Goal: Task Accomplishment & Management: Manage account settings

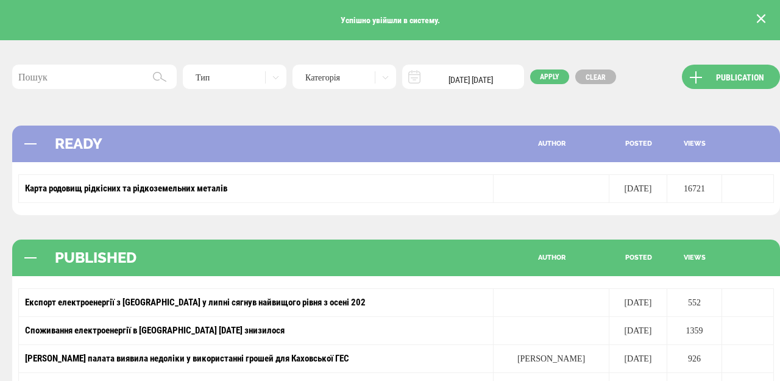
click at [765, 16] on button at bounding box center [761, 19] width 18 height 18
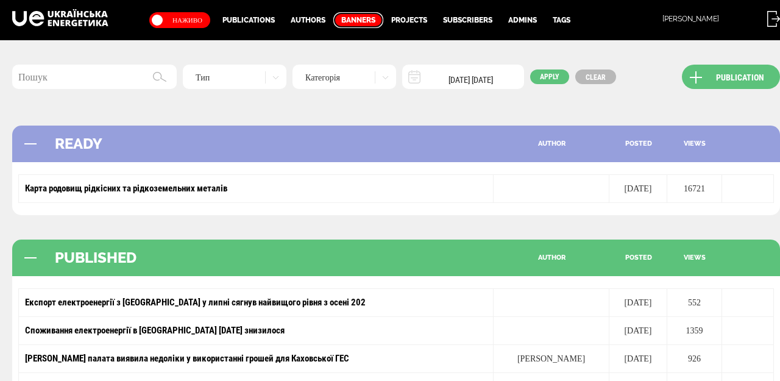
click at [362, 23] on link "Banners" at bounding box center [358, 20] width 50 height 16
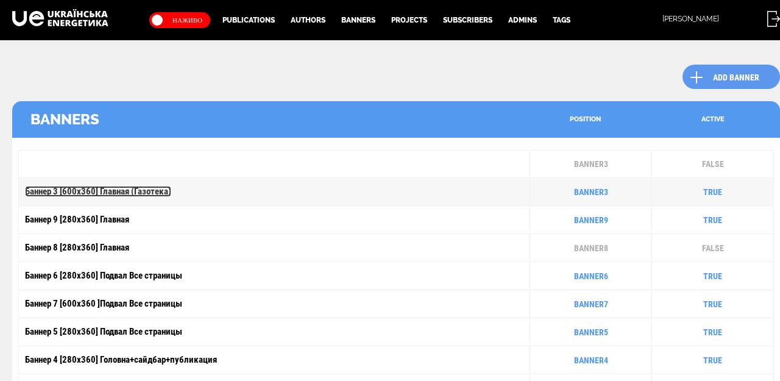
click at [78, 190] on link "Баннер 3 [600x360] Главная (Газотека)" at bounding box center [98, 191] width 146 height 11
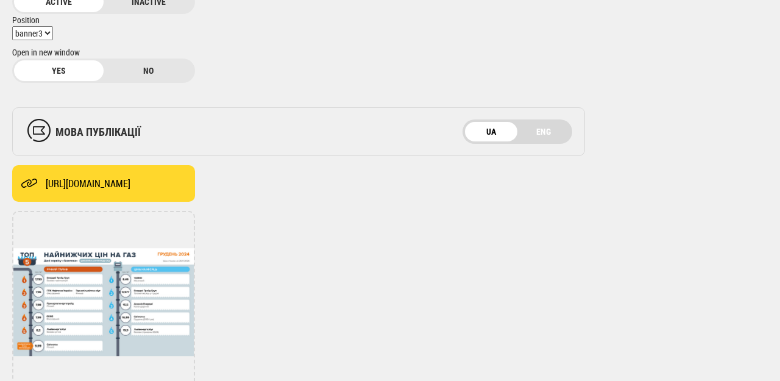
scroll to position [145, 0]
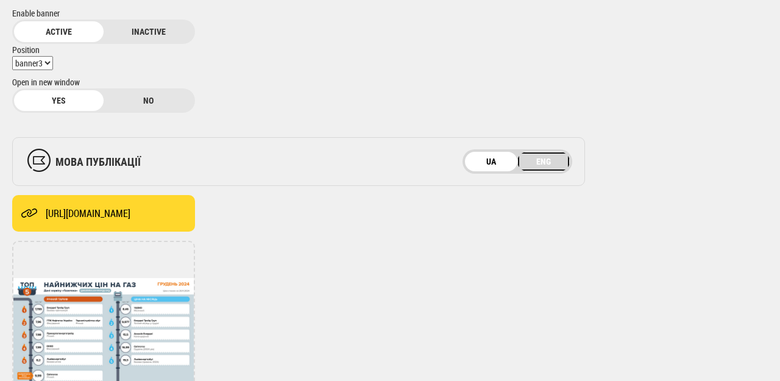
click at [554, 162] on link "ENG" at bounding box center [543, 161] width 52 height 19
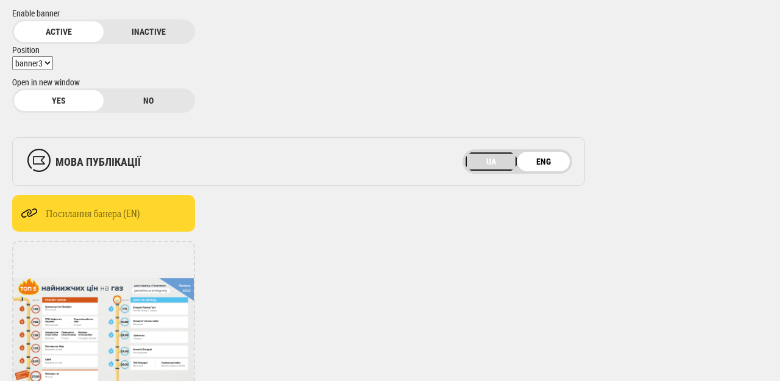
click at [494, 161] on link "UA" at bounding box center [491, 161] width 52 height 19
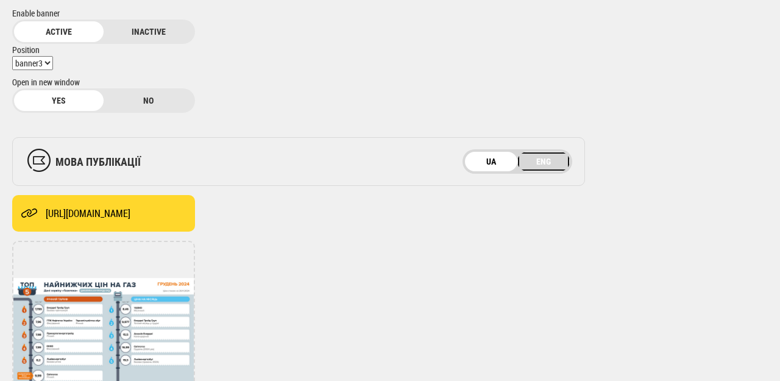
click at [556, 156] on link "ENG" at bounding box center [543, 161] width 52 height 19
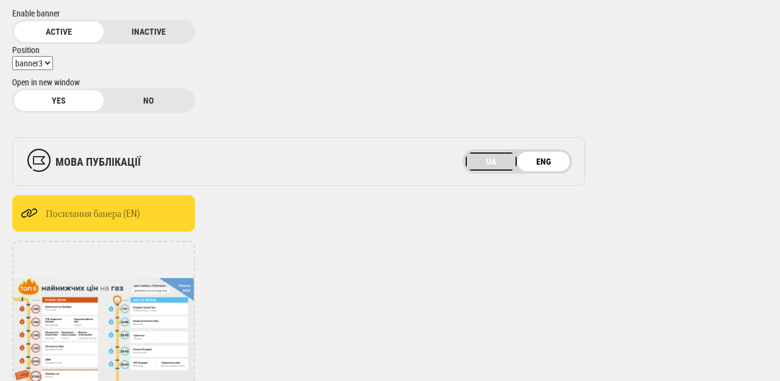
click at [493, 161] on link "UA" at bounding box center [491, 161] width 52 height 19
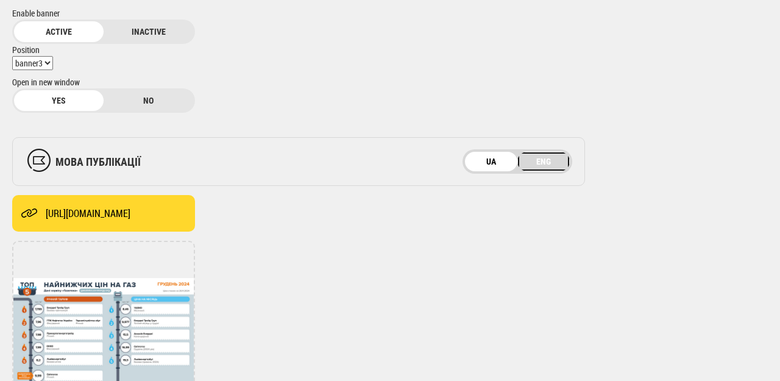
click at [535, 164] on link "ENG" at bounding box center [543, 161] width 52 height 19
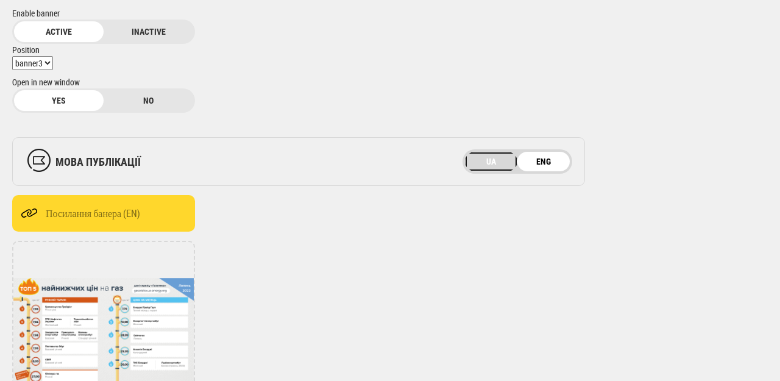
click at [495, 168] on link "UA" at bounding box center [491, 161] width 52 height 19
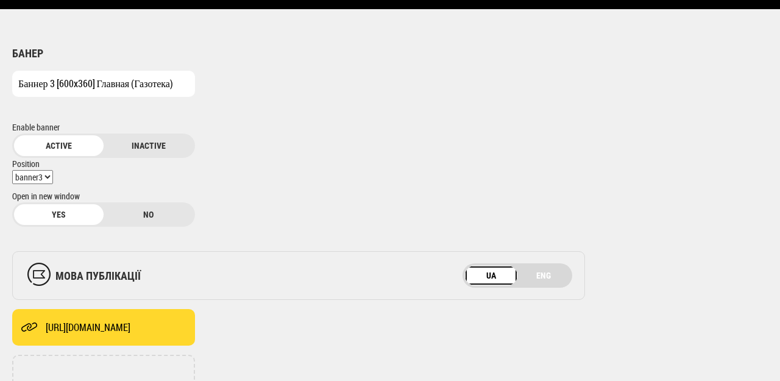
scroll to position [0, 0]
